Goal: Complete application form

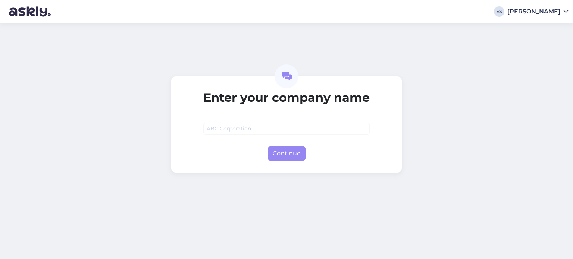
click at [237, 127] on input "text" at bounding box center [286, 129] width 166 height 12
type input "ggg"
click at [285, 152] on button "Continue" at bounding box center [287, 154] width 38 height 14
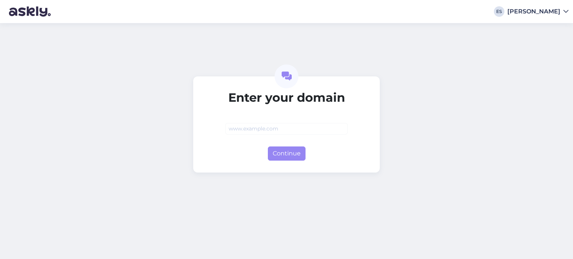
click at [284, 125] on input "text" at bounding box center [286, 129] width 122 height 12
click at [276, 153] on button "Continue" at bounding box center [287, 154] width 38 height 14
click at [278, 133] on input "ssss" at bounding box center [286, 129] width 122 height 12
type input "s"
click at [35, 10] on img at bounding box center [30, 11] width 42 height 23
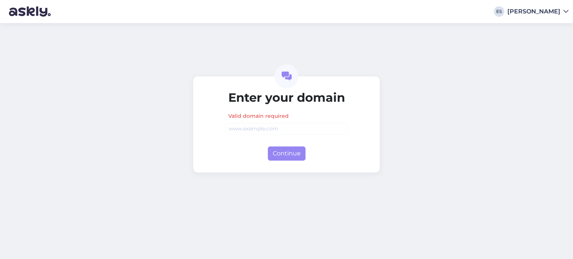
click at [17, 9] on img at bounding box center [30, 11] width 42 height 23
drag, startPoint x: 282, startPoint y: 134, endPoint x: 272, endPoint y: 134, distance: 9.7
click at [281, 134] on input "text" at bounding box center [286, 129] width 122 height 12
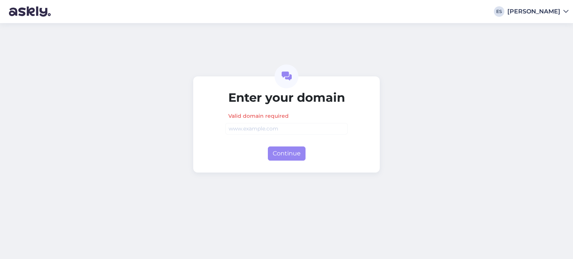
click at [276, 121] on div "Valid domain required" at bounding box center [286, 123] width 122 height 23
